Goal: Find specific page/section: Find specific page/section

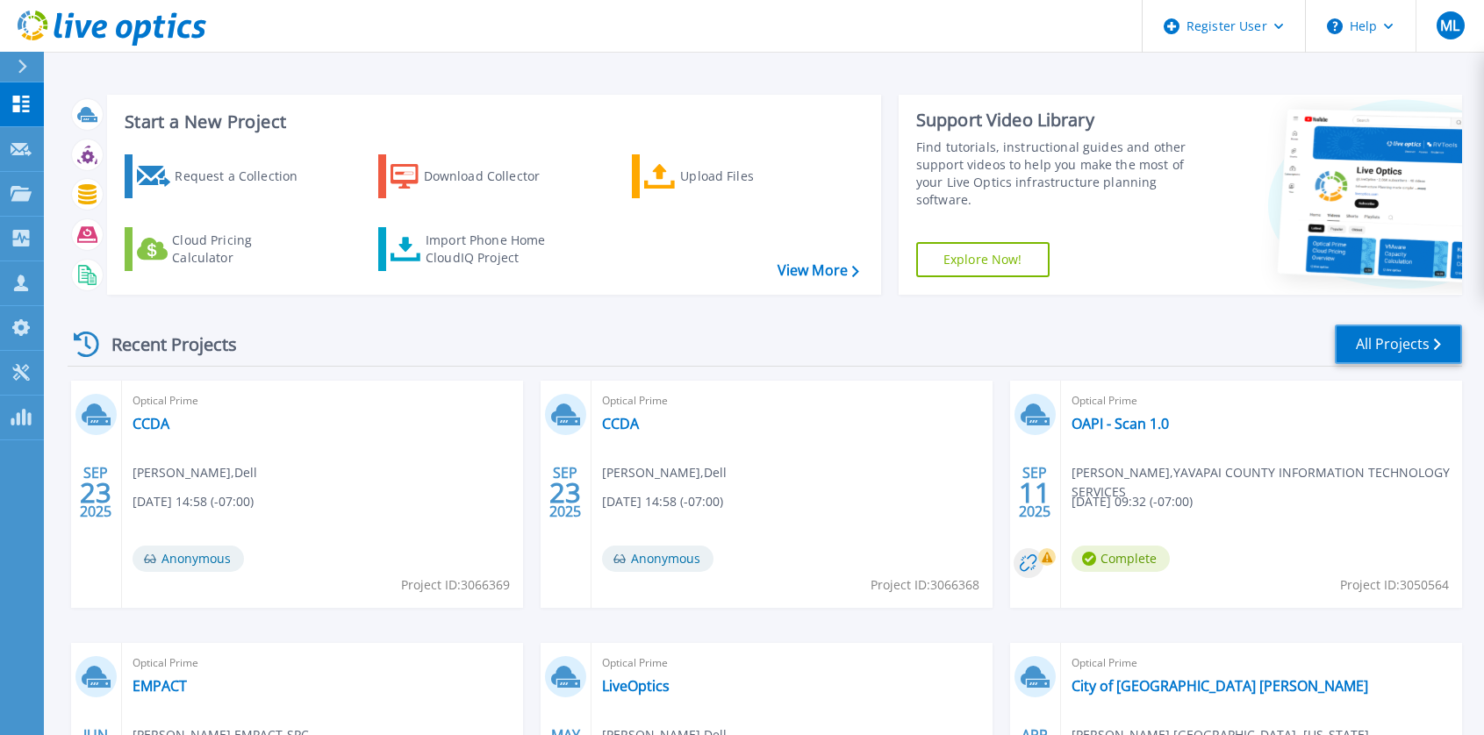
click at [1367, 347] on link "All Projects" at bounding box center [1397, 344] width 127 height 39
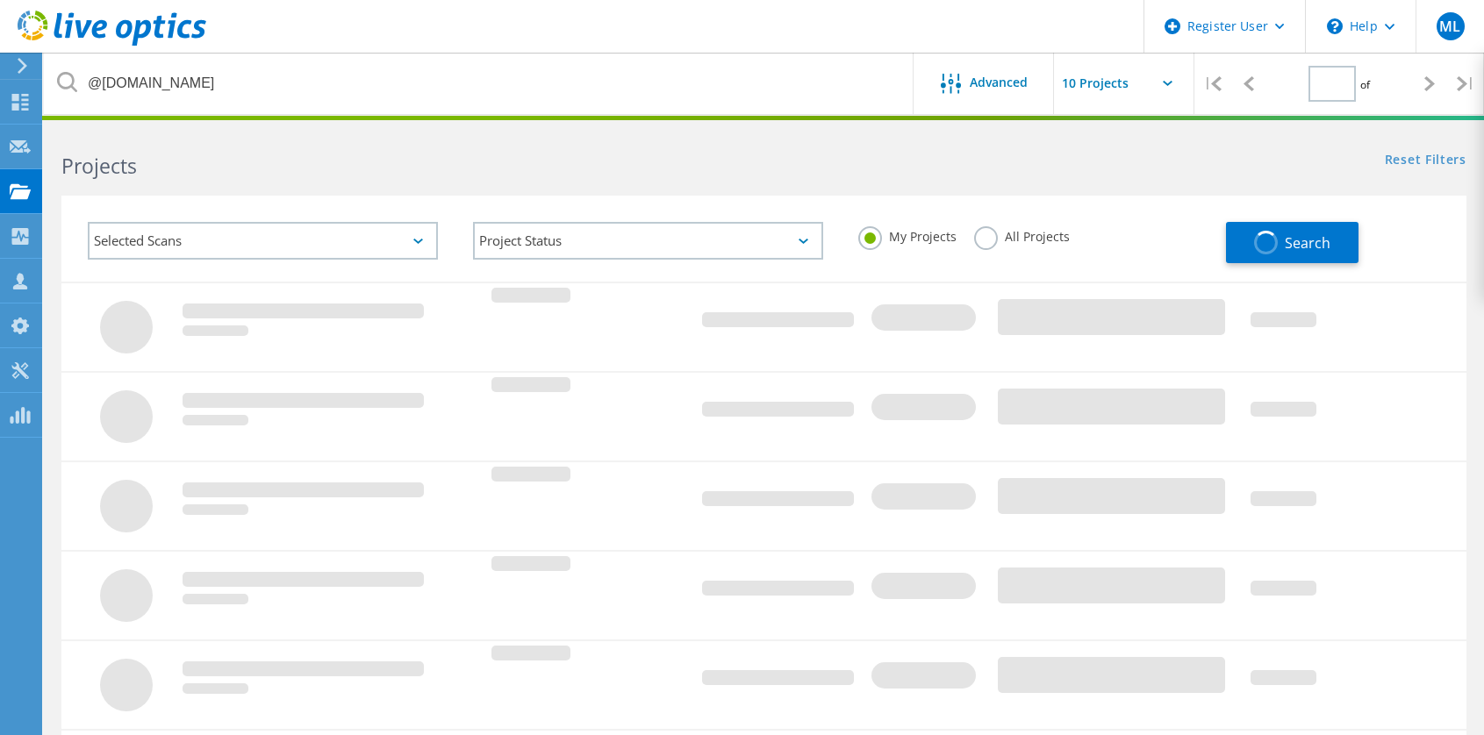
type input "1"
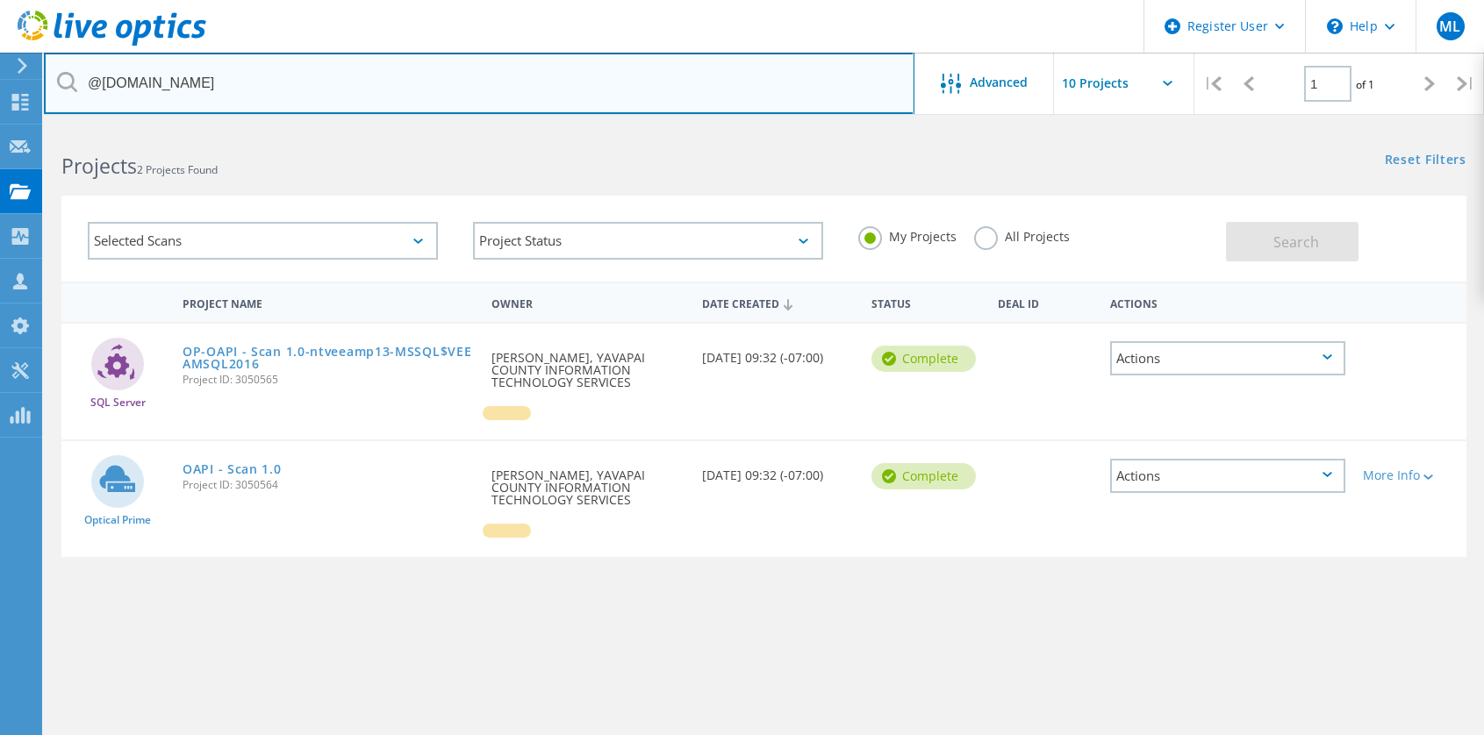
click at [211, 81] on input "@[DOMAIN_NAME]" at bounding box center [479, 83] width 870 height 61
drag, startPoint x: 208, startPoint y: 82, endPoint x: 104, endPoint y: 87, distance: 103.7
click at [104, 87] on input "@[DOMAIN_NAME]" at bounding box center [479, 83] width 870 height 61
type input "@washoe"
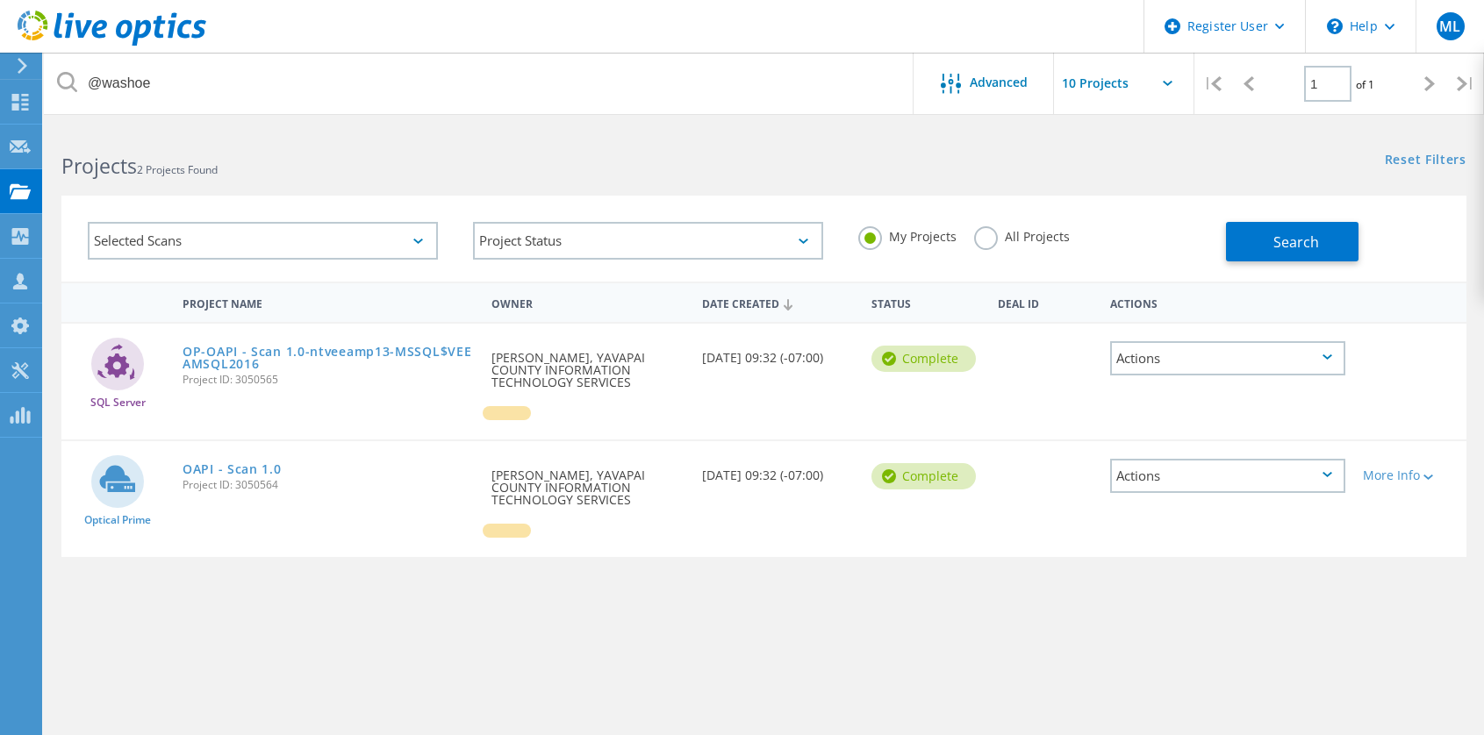
click at [996, 235] on label "All Projects" at bounding box center [1022, 234] width 96 height 17
click at [0, 0] on input "All Projects" at bounding box center [0, 0] width 0 height 0
click at [1273, 242] on button "Search" at bounding box center [1292, 241] width 132 height 39
